Goal: Transaction & Acquisition: Purchase product/service

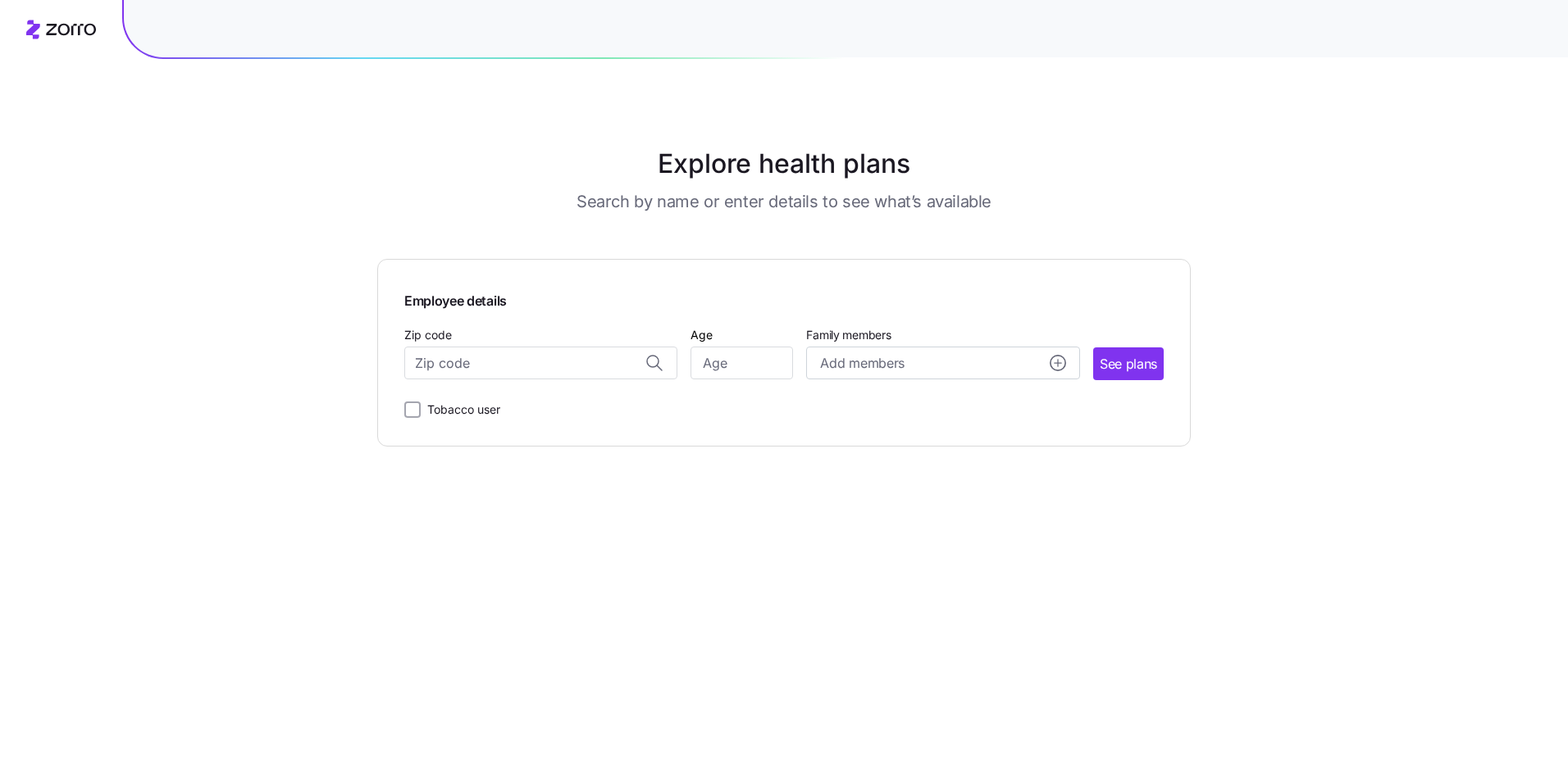
click at [561, 334] on div "Zip code" at bounding box center [540, 352] width 273 height 56
click at [567, 363] on input "Zip code" at bounding box center [540, 363] width 273 height 33
type input "52401"
click at [764, 365] on input "Age" at bounding box center [742, 363] width 103 height 33
type input "45"
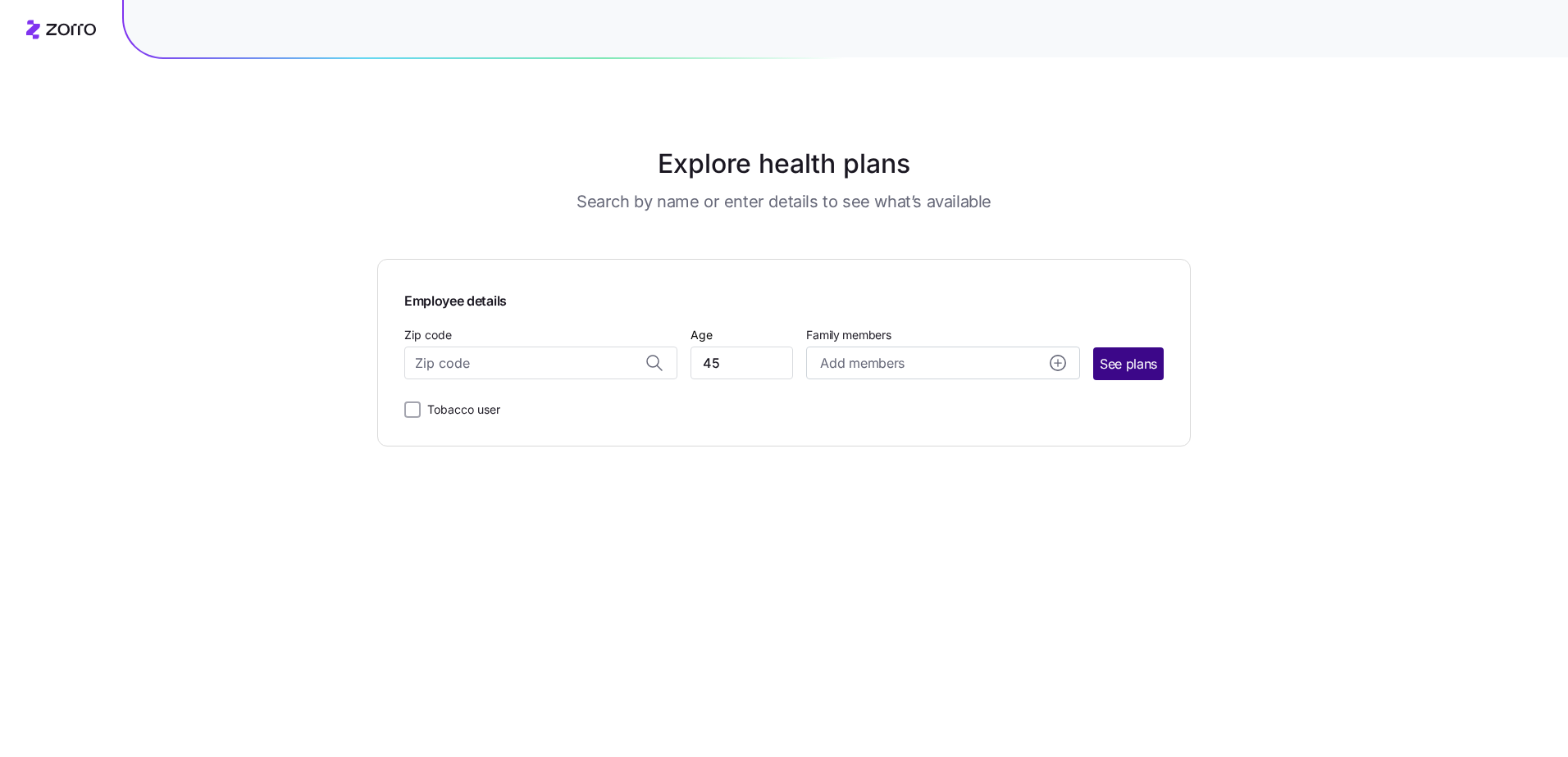
click at [1130, 360] on span "See plans" at bounding box center [1128, 364] width 57 height 21
click at [477, 366] on input "Zip code" at bounding box center [540, 363] width 273 height 33
click at [489, 358] on input "Zip code" at bounding box center [540, 363] width 273 height 33
type input "5"
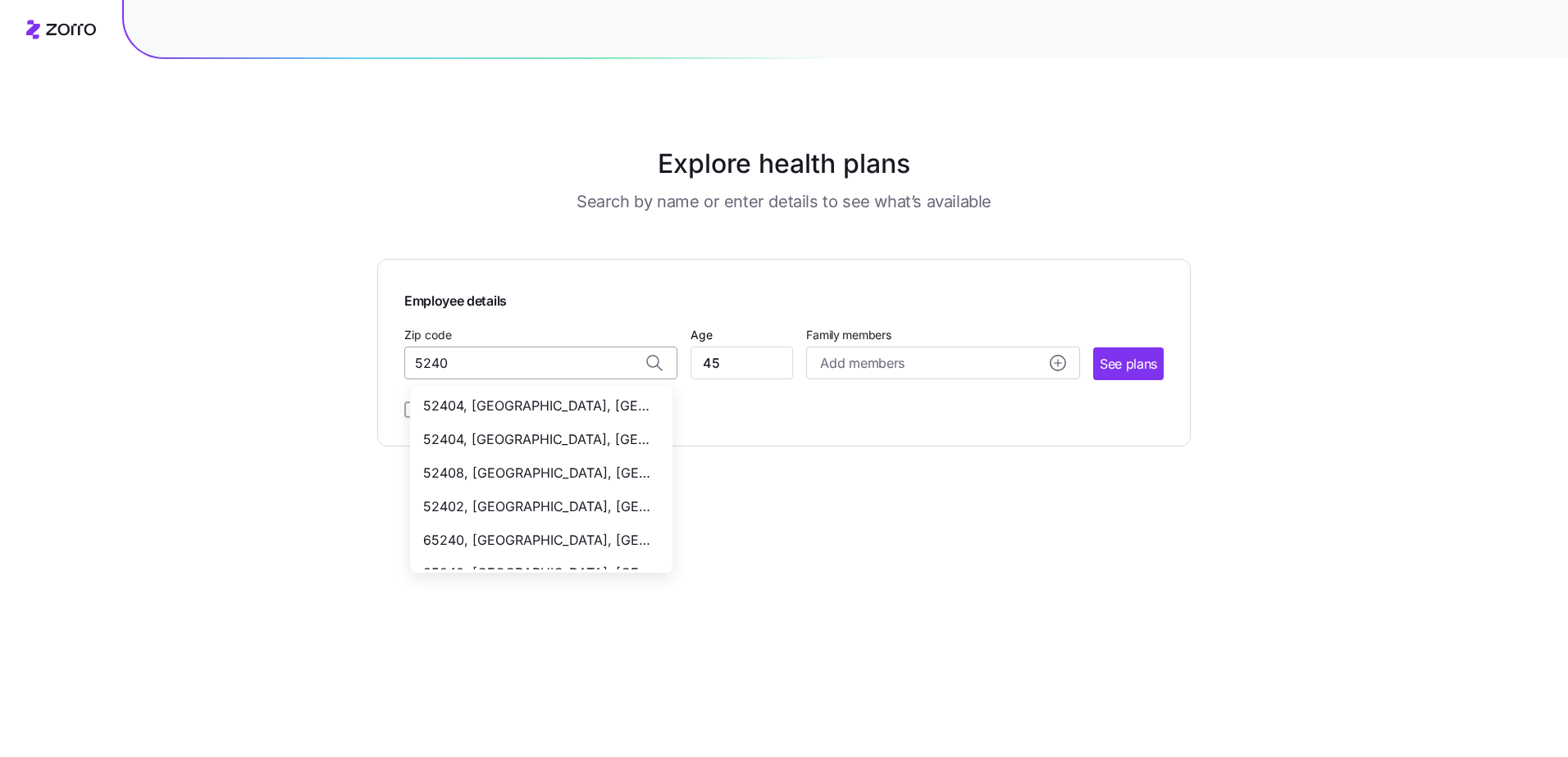
click at [478, 360] on input "5240" at bounding box center [540, 363] width 273 height 33
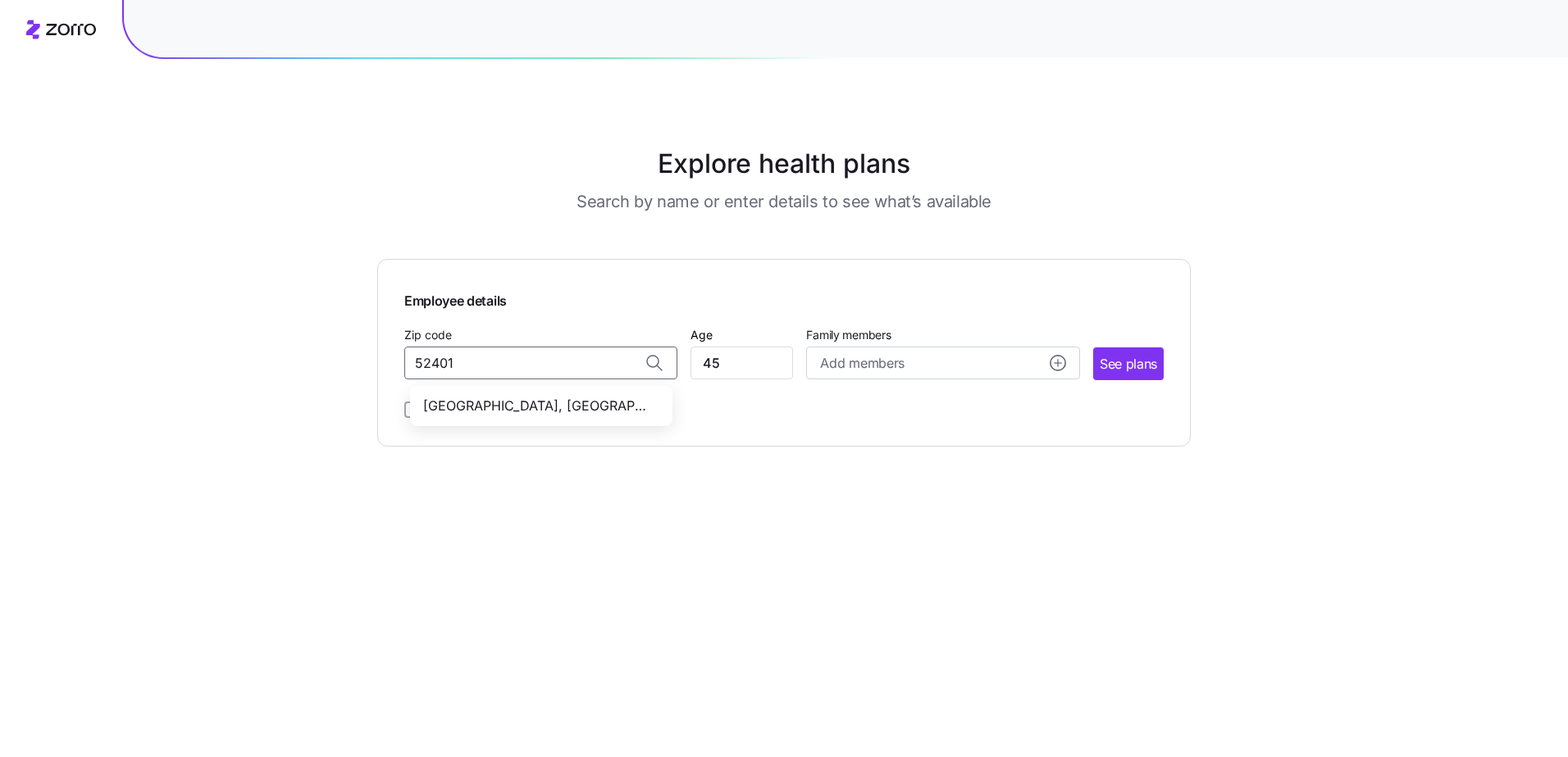
click at [485, 411] on span "[GEOGRAPHIC_DATA], [GEOGRAPHIC_DATA]" at bounding box center [538, 406] width 229 height 21
type input "[GEOGRAPHIC_DATA], [GEOGRAPHIC_DATA]"
click at [1144, 368] on span "See plans" at bounding box center [1128, 364] width 57 height 21
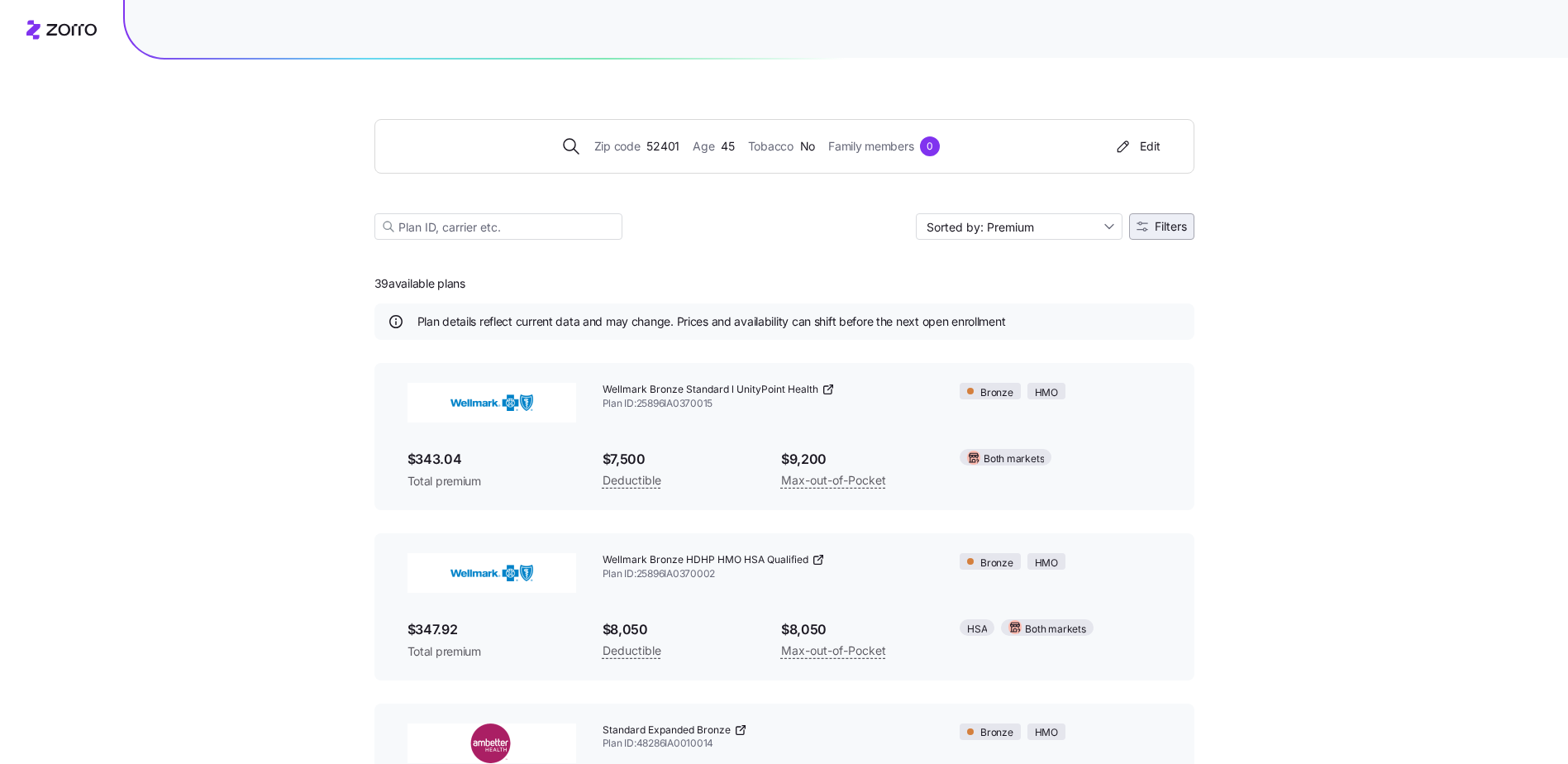
click at [1173, 230] on span "Filters" at bounding box center [1170, 226] width 32 height 11
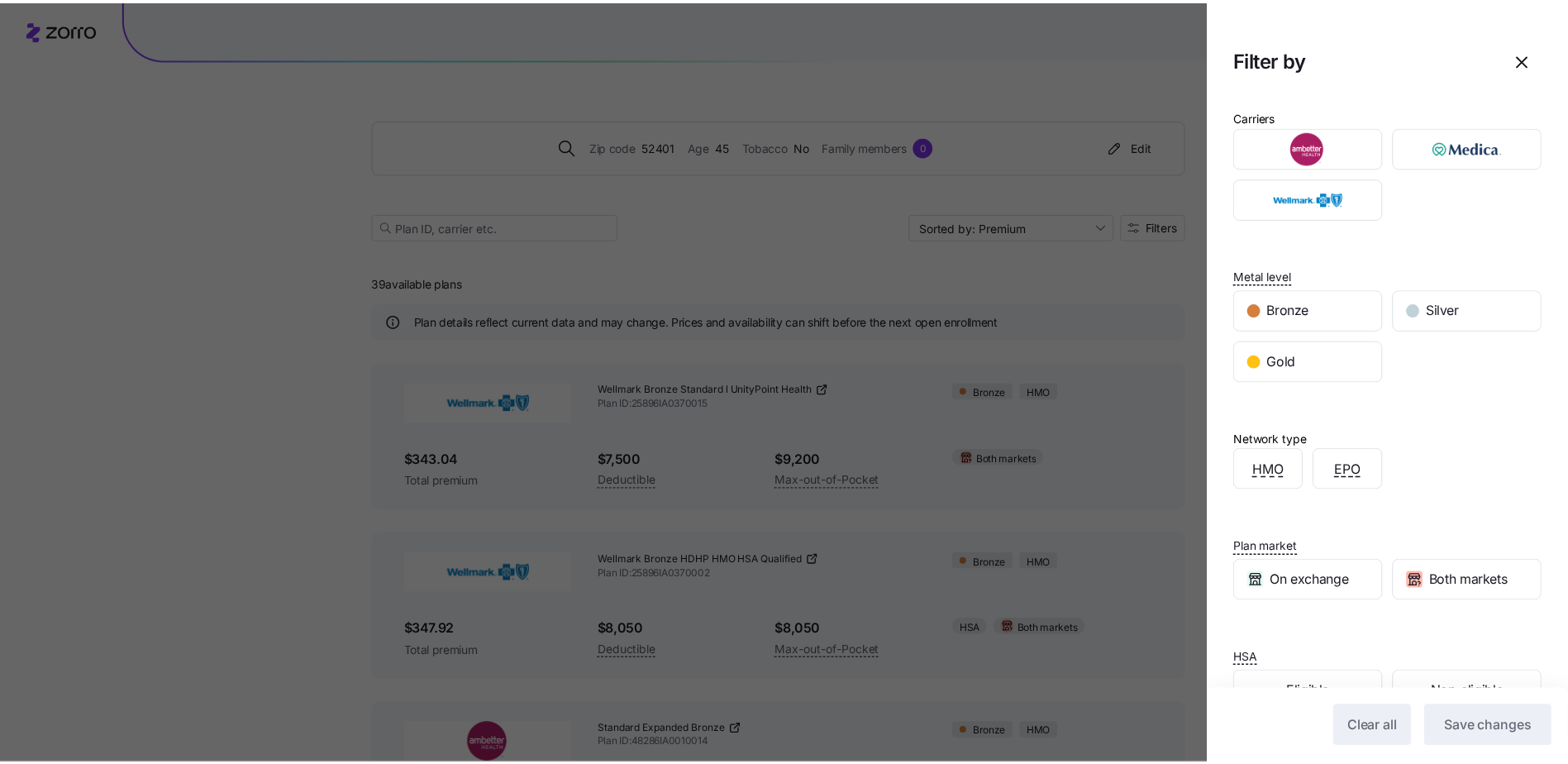
scroll to position [49, 0]
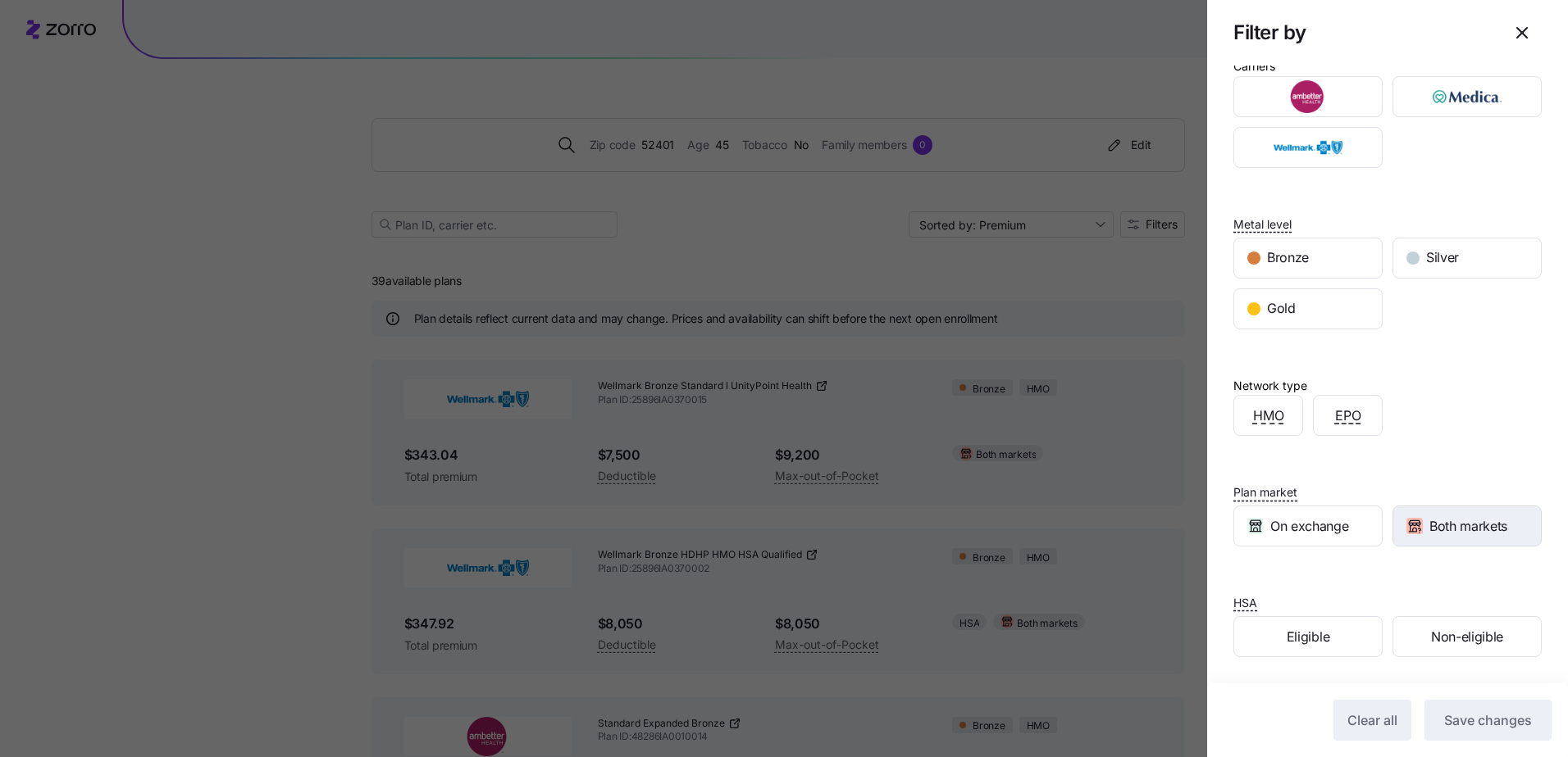
click at [1476, 523] on span "Both markets" at bounding box center [1468, 526] width 78 height 21
click at [1473, 728] on span "Save changes" at bounding box center [1488, 720] width 87 height 20
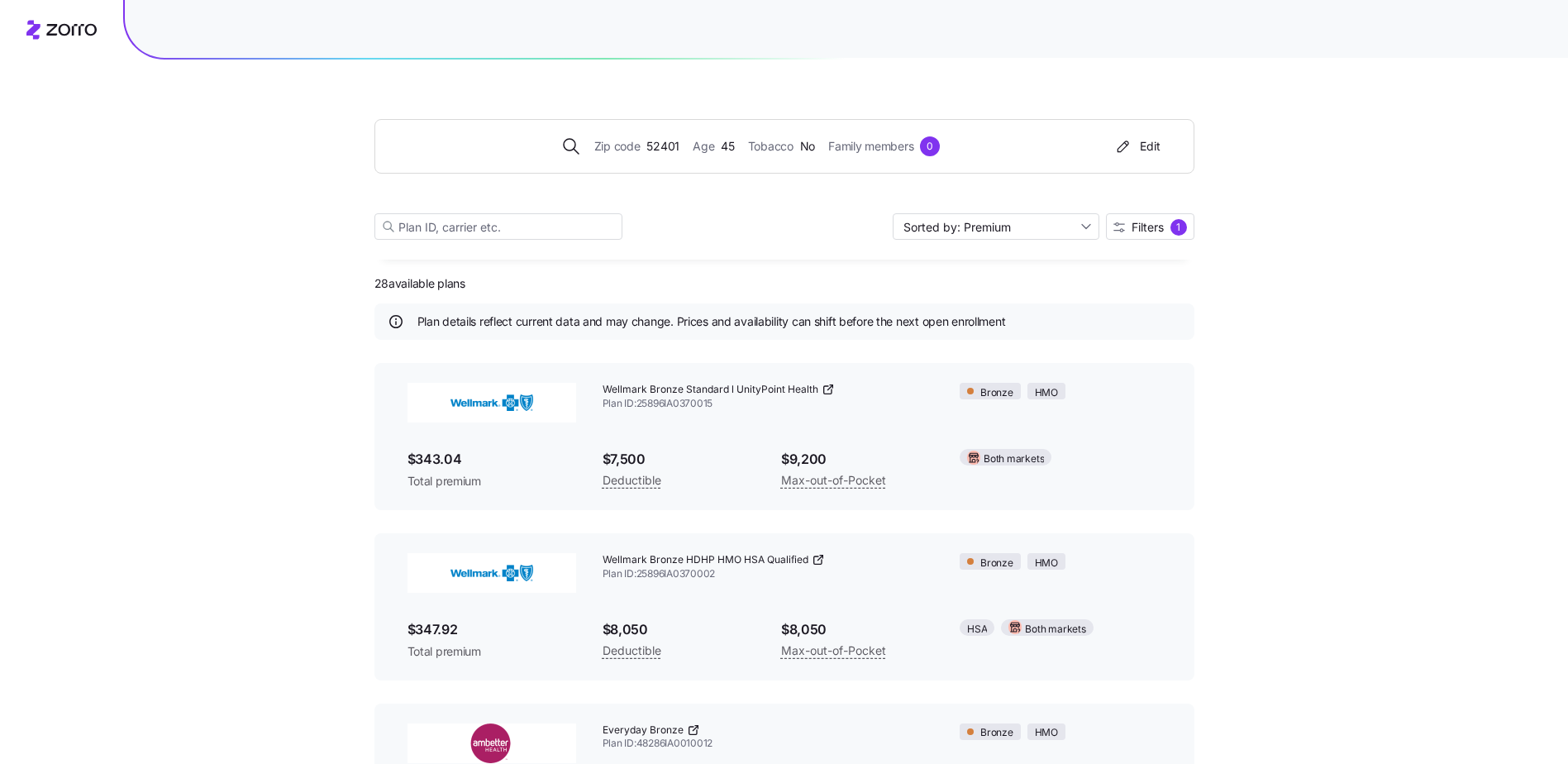
scroll to position [83, 0]
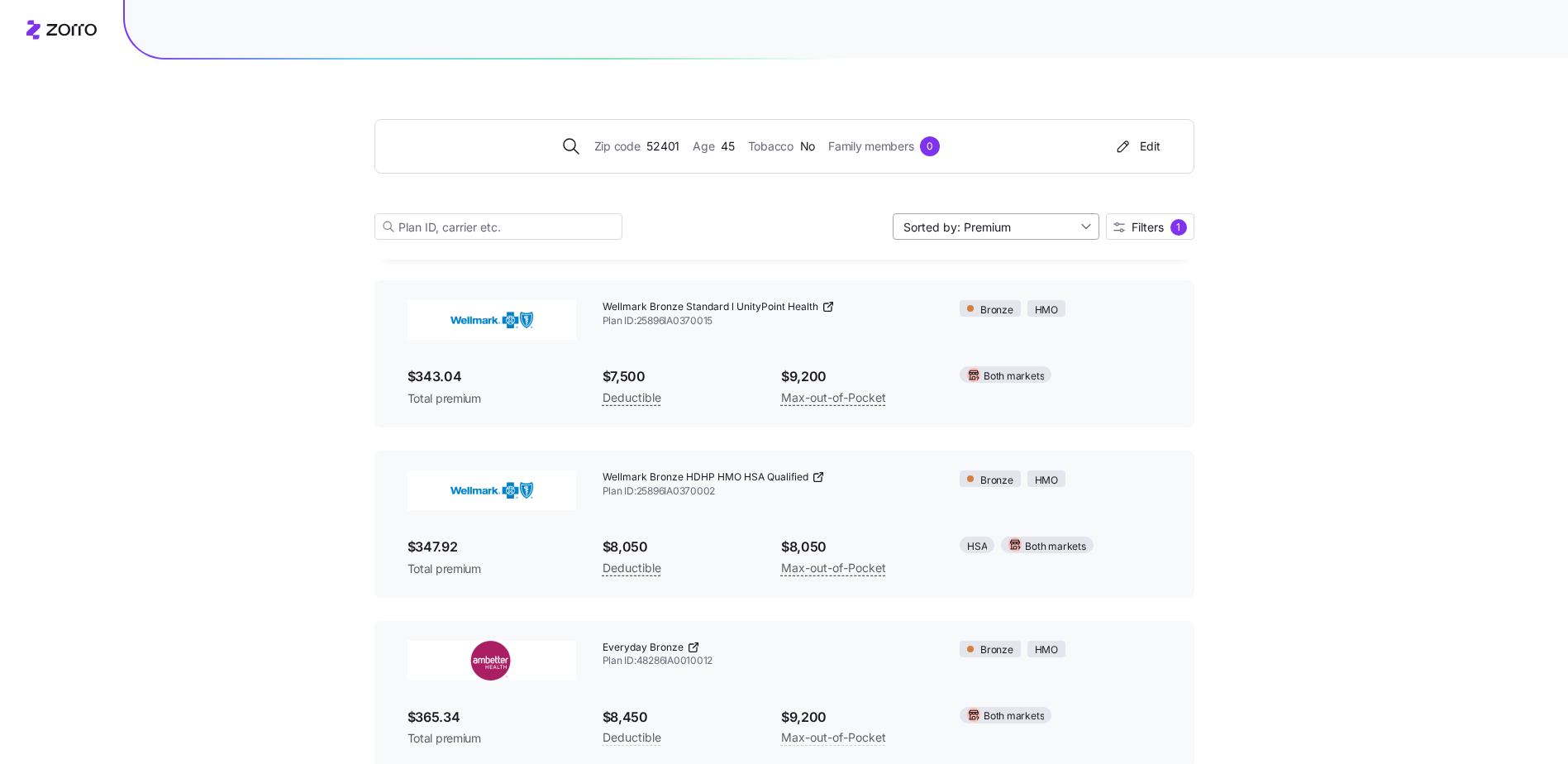
click at [1082, 222] on input "Sorted by: Premium" at bounding box center [996, 226] width 206 height 27
click at [957, 290] on div "Deductible" at bounding box center [994, 290] width 193 height 25
type input "Sorted by: Deductible"
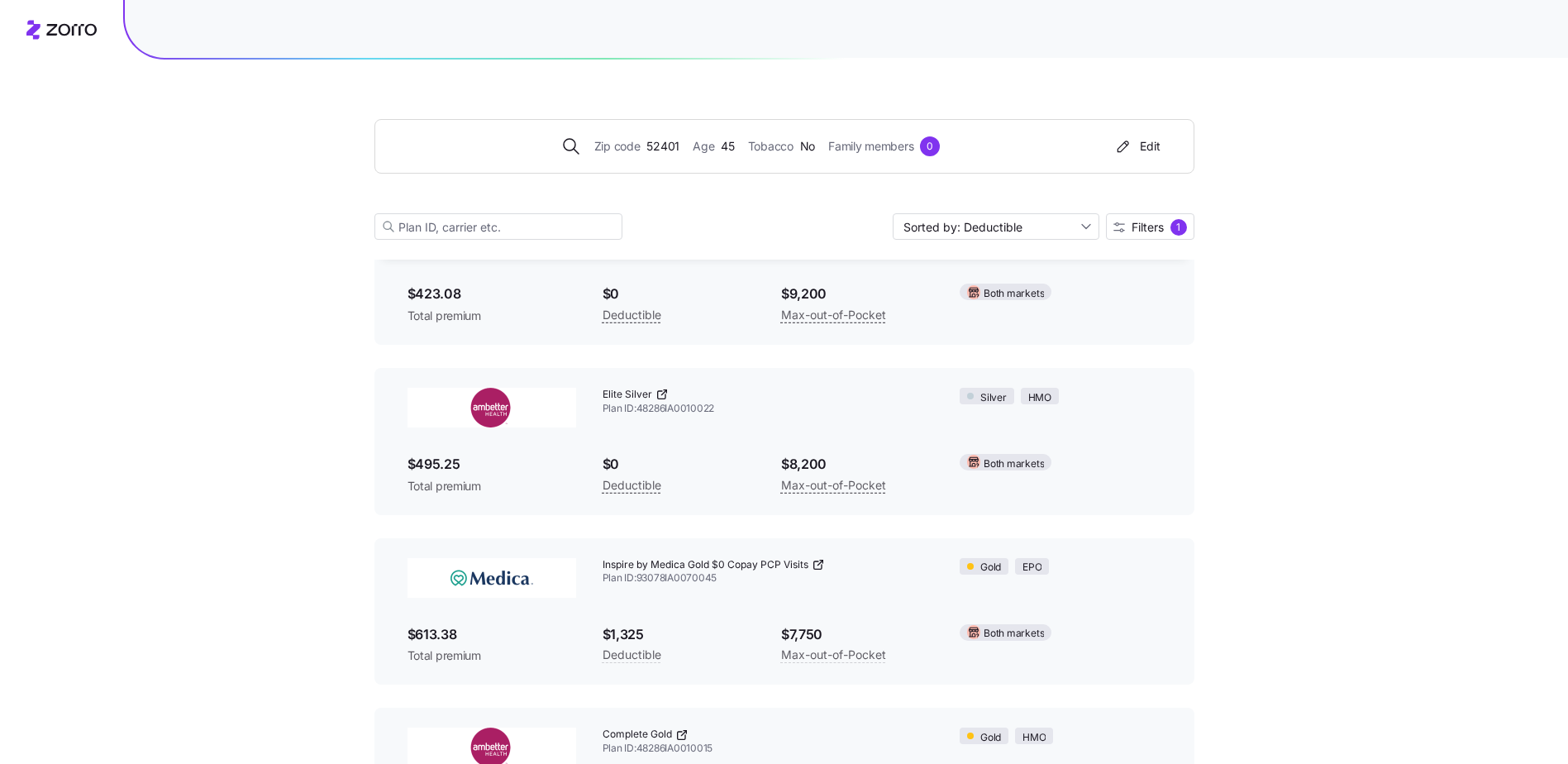
scroll to position [0, 0]
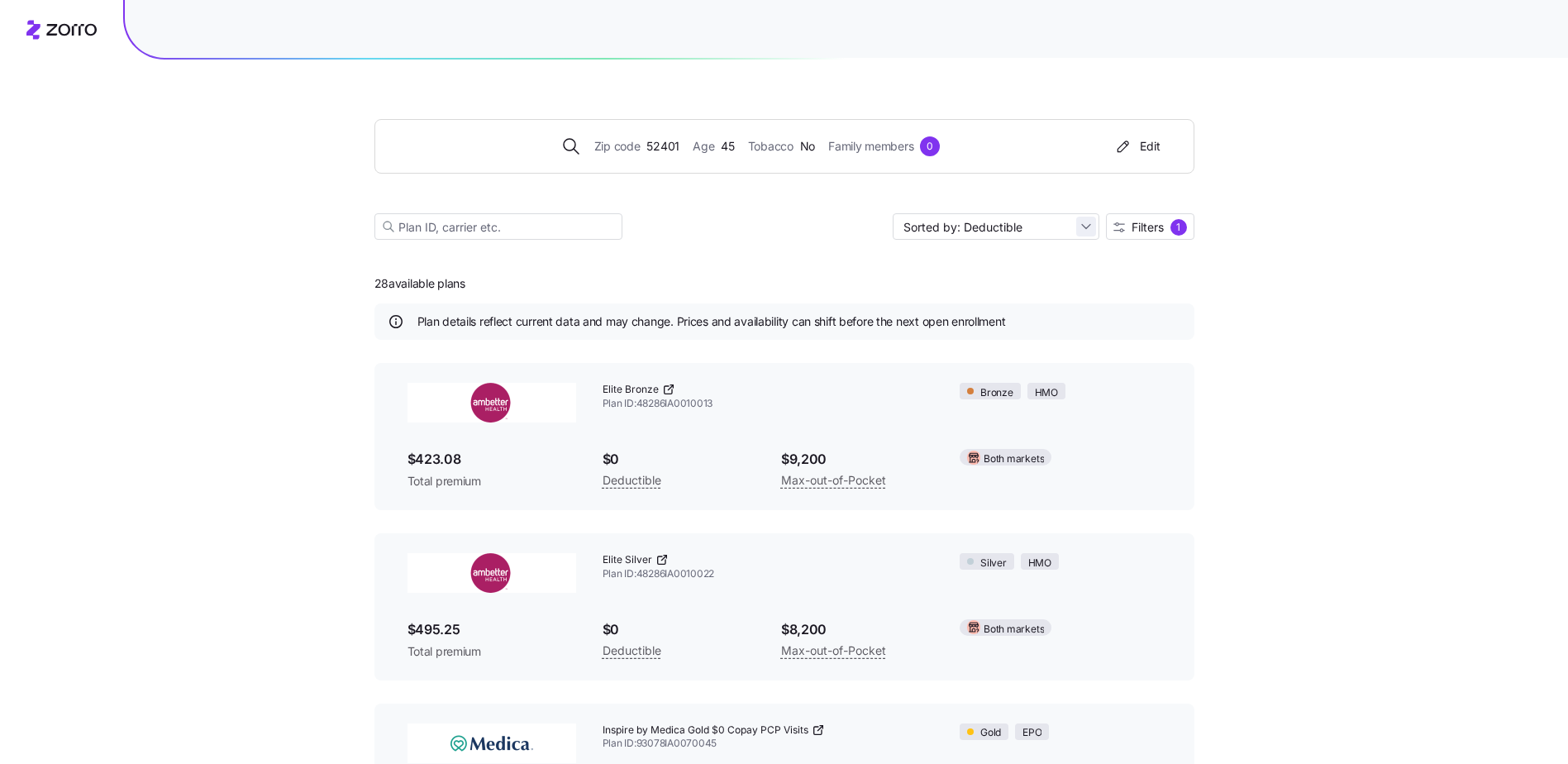
click at [1077, 227] on input "Sorted by: Deductible" at bounding box center [996, 226] width 206 height 27
drag, startPoint x: 1021, startPoint y: 287, endPoint x: 1095, endPoint y: 256, distance: 80.2
click at [1022, 287] on div "Deductible" at bounding box center [994, 290] width 193 height 25
click at [1140, 236] on button "Filters 1" at bounding box center [1150, 226] width 88 height 27
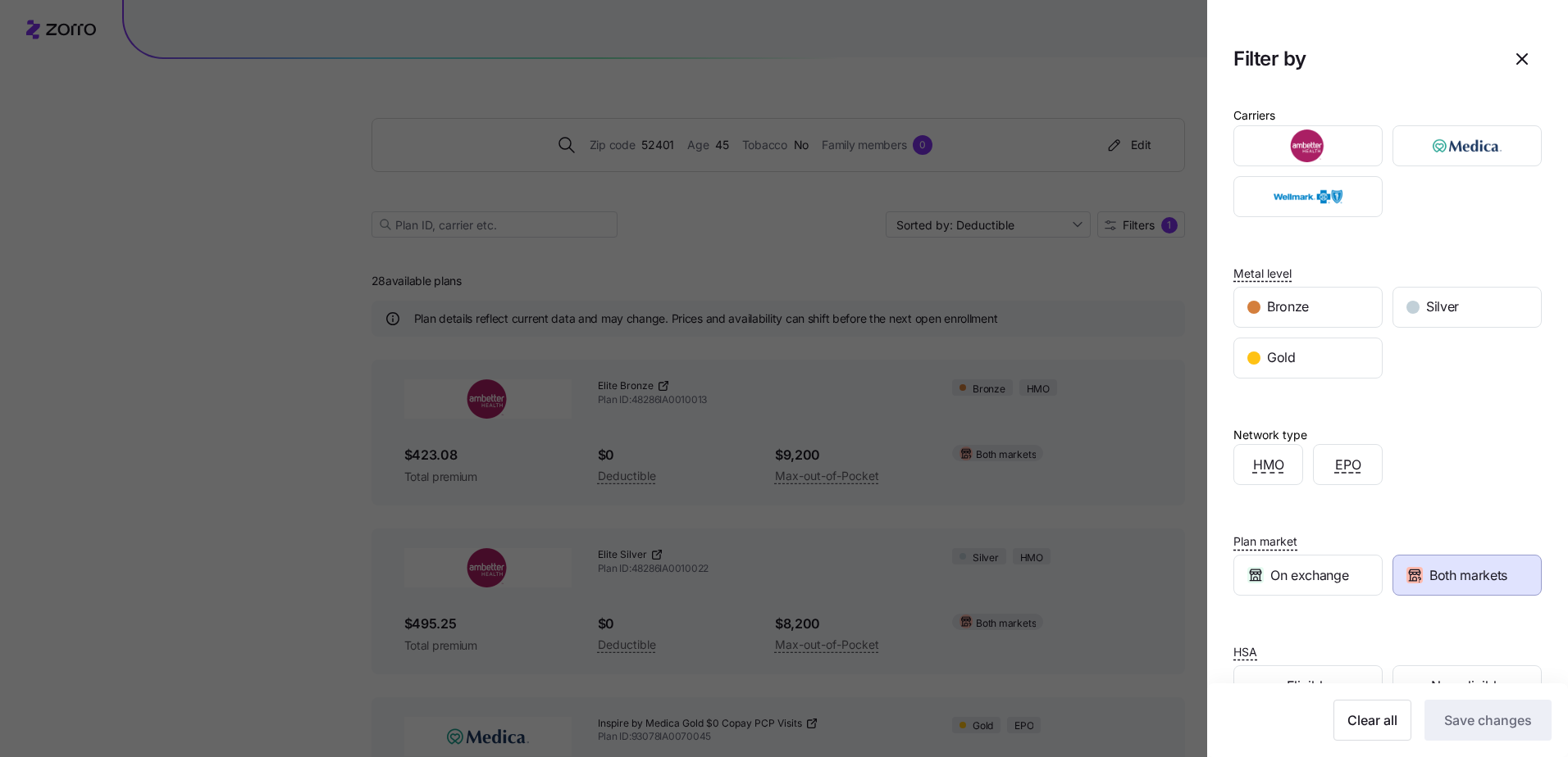
click at [989, 222] on div at bounding box center [784, 378] width 1568 height 757
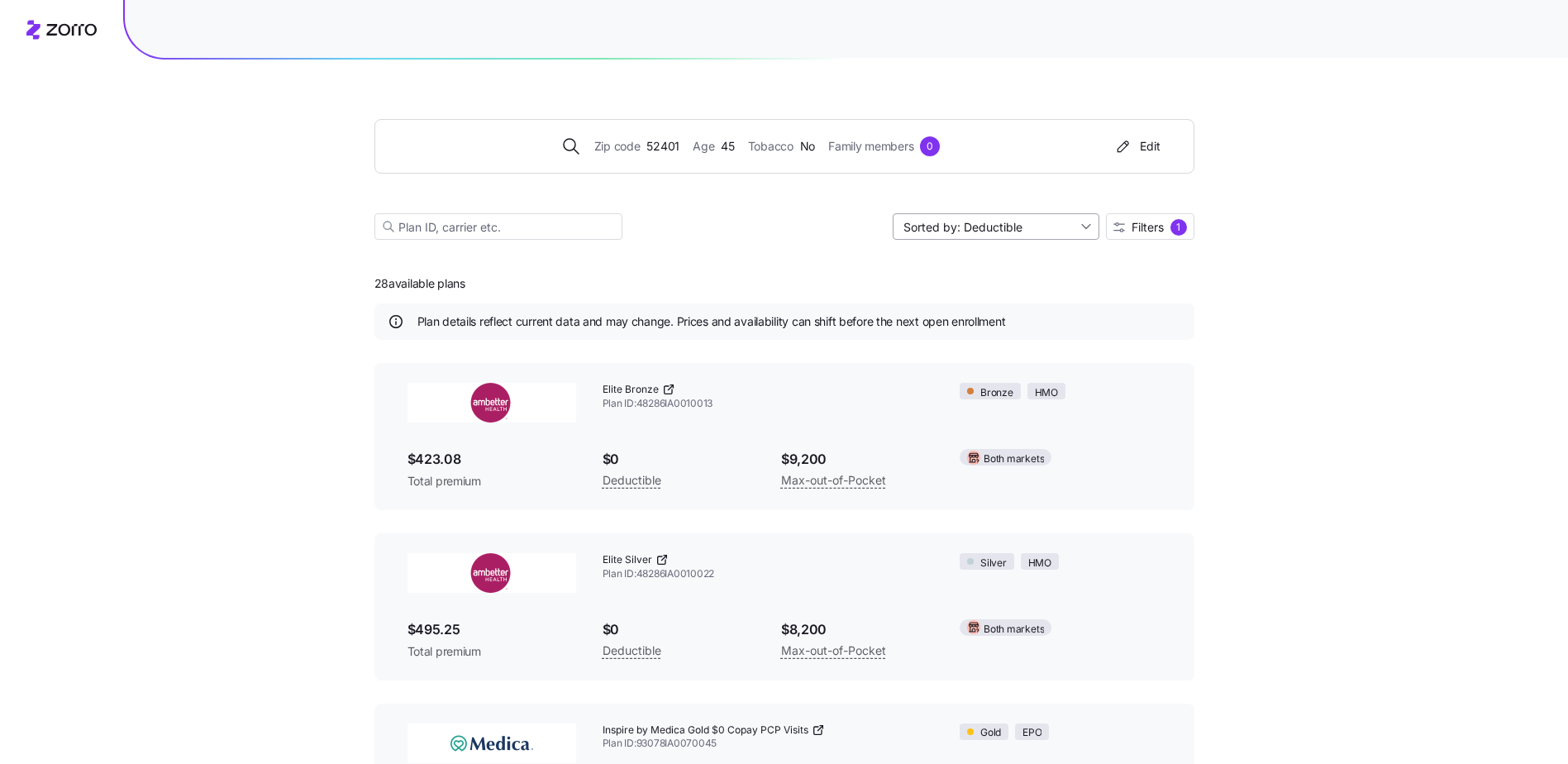
click at [1085, 226] on input "Sorted by: Deductible" at bounding box center [996, 226] width 206 height 27
click at [944, 288] on div "Deductible" at bounding box center [994, 290] width 193 height 25
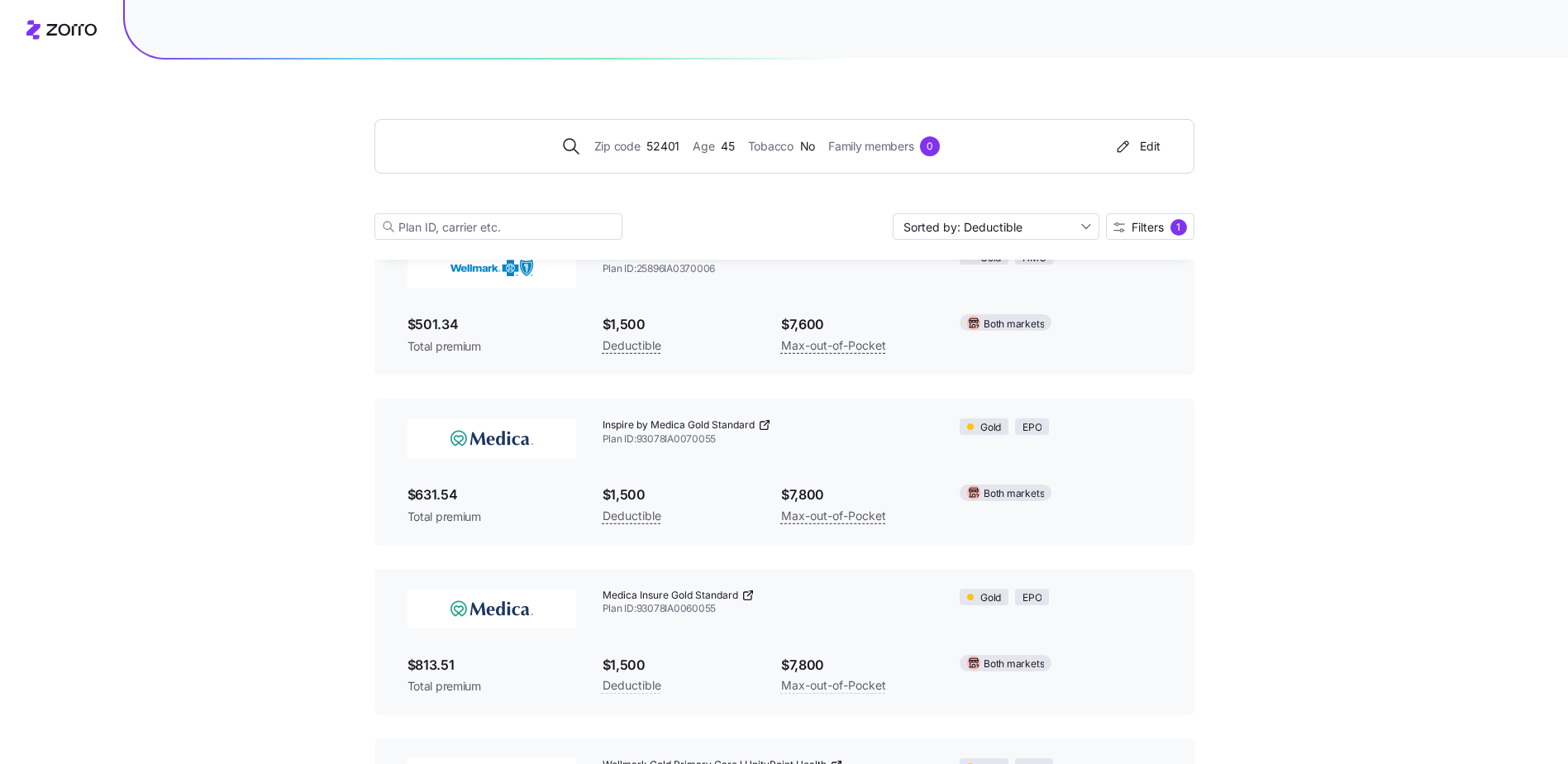
scroll to position [993, 0]
